Goal: Task Accomplishment & Management: Complete application form

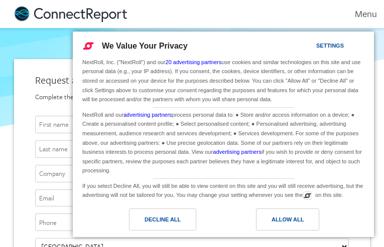
type input "cFNVKHUXHx"
type input "OMBfLGCSGUSC"
type input "YskEqJFMEPRjc"
type input "[EMAIL_ADDRESS][DOMAIN_NAME]"
type input "4883536809"
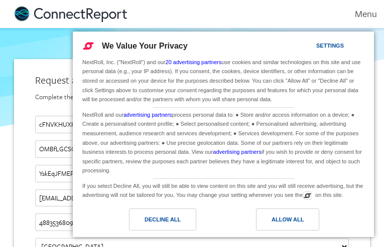
type input "[EMAIL_ADDRESS][DOMAIN_NAME]"
type input "WmJMVWDBQzr"
